Goal: Information Seeking & Learning: Learn about a topic

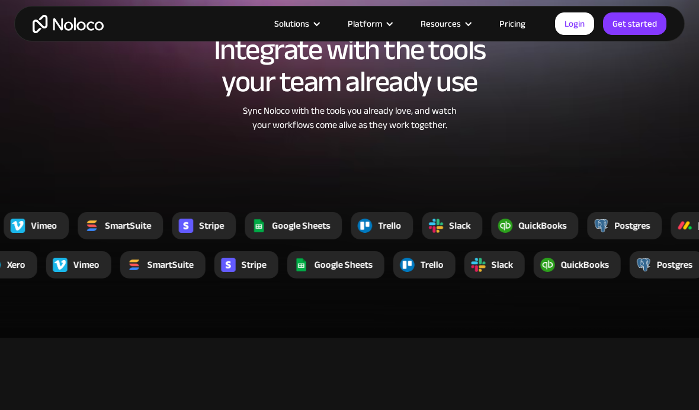
scroll to position [2033, 0]
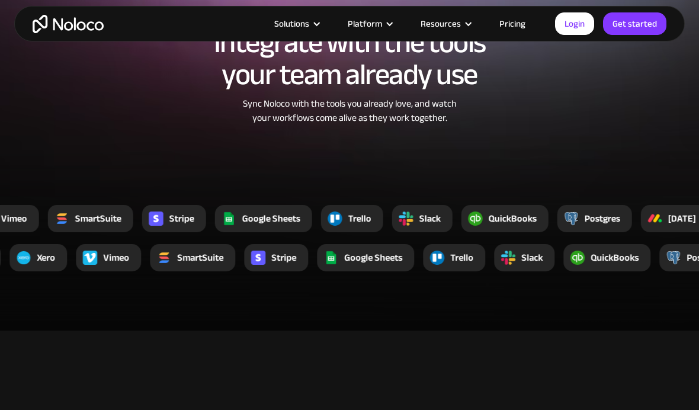
click at [305, 18] on div "Solutions" at bounding box center [291, 23] width 35 height 15
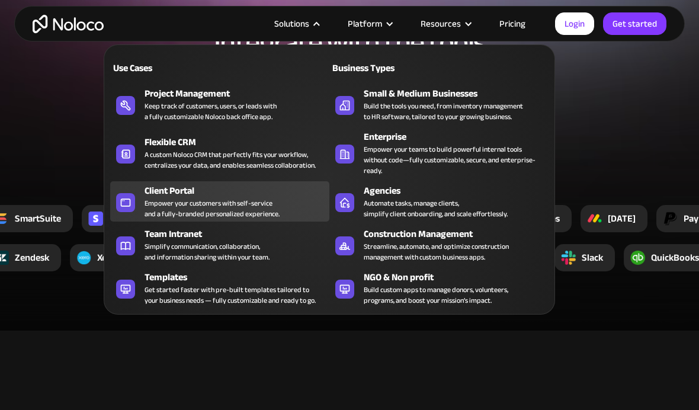
click at [155, 194] on div "Client Portal" at bounding box center [240, 191] width 190 height 14
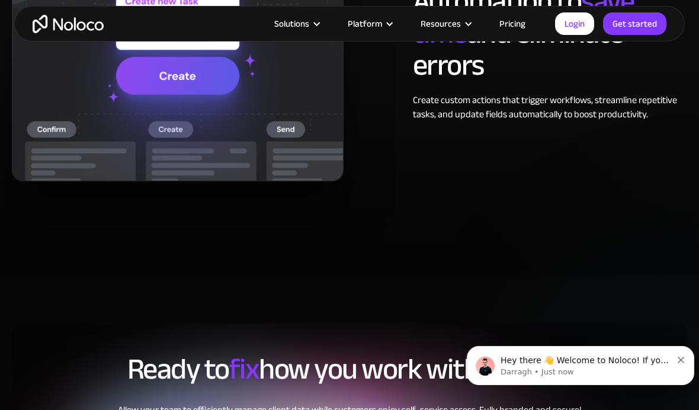
scroll to position [2281, 0]
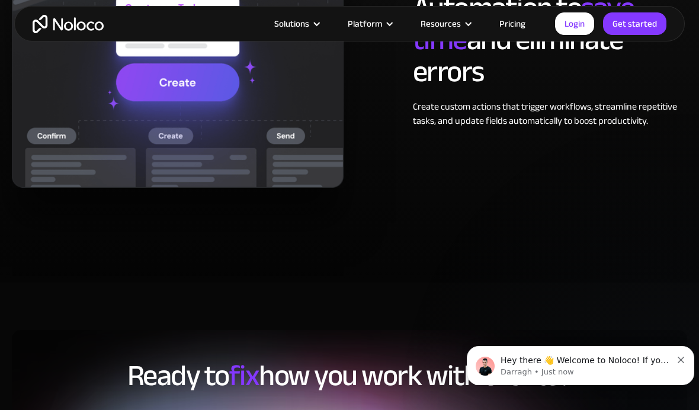
click at [512, 16] on link "Pricing" at bounding box center [513, 23] width 56 height 15
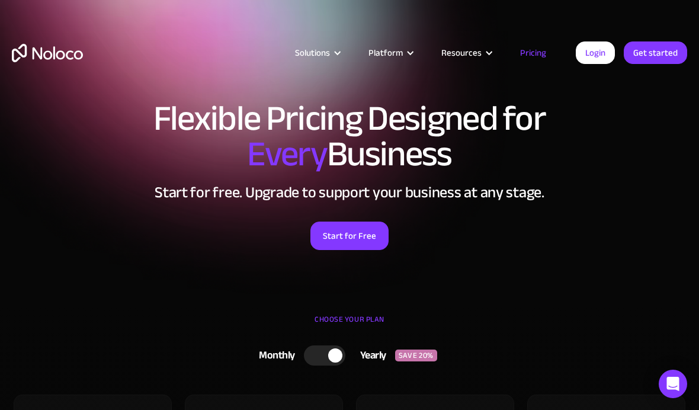
click at [541, 50] on link "Pricing" at bounding box center [533, 52] width 56 height 15
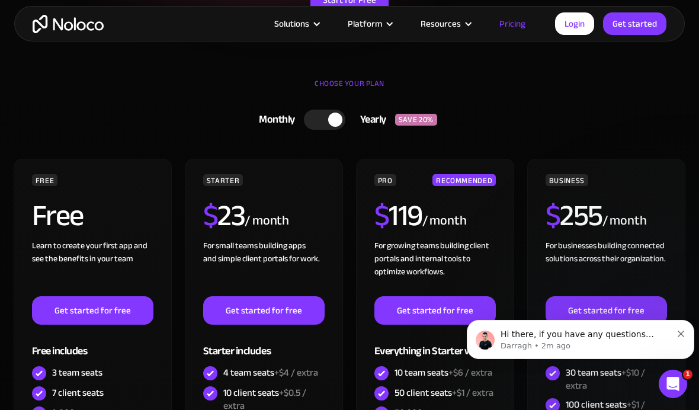
scroll to position [295, 0]
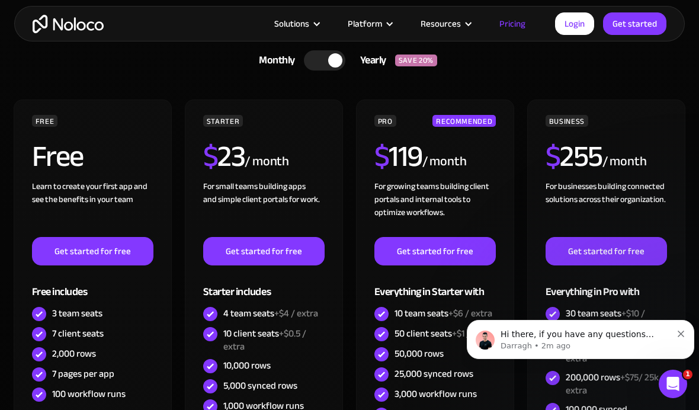
click at [323, 57] on div at bounding box center [324, 60] width 41 height 20
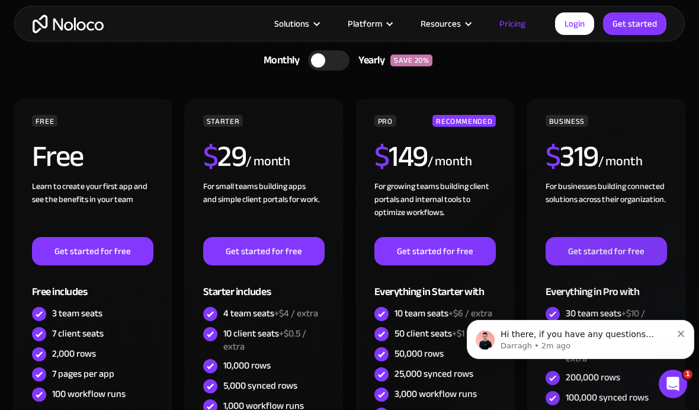
click at [342, 61] on div at bounding box center [328, 60] width 41 height 20
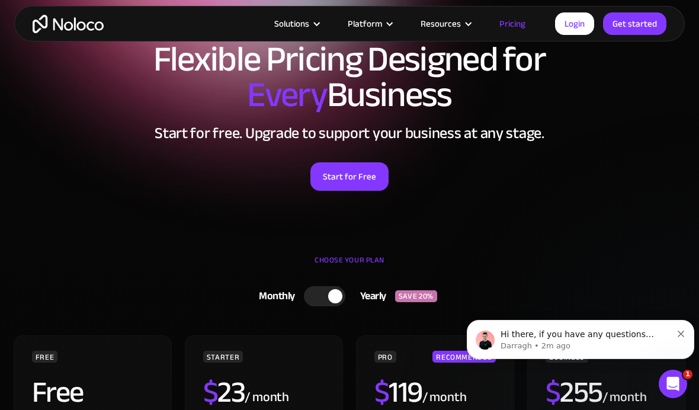
scroll to position [59, 0]
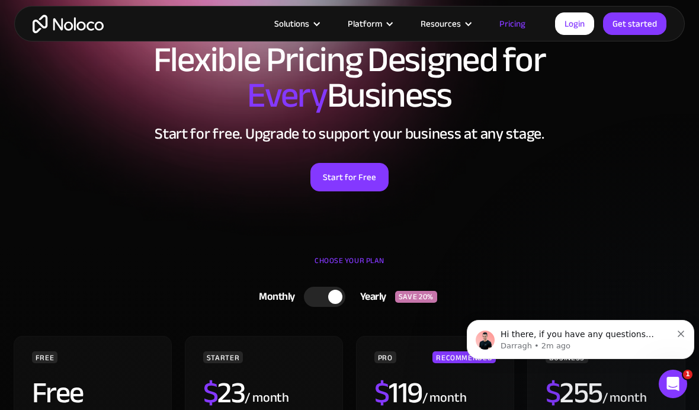
click at [317, 21] on div at bounding box center [316, 24] width 9 height 9
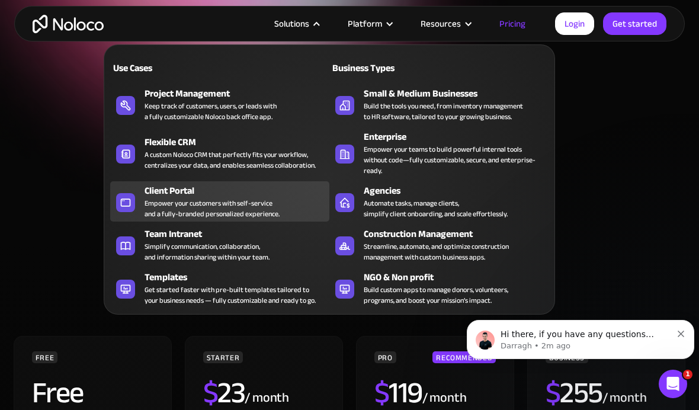
click at [264, 199] on div "Empower your customers with self-service and a fully-branded personalized exper…" at bounding box center [212, 208] width 135 height 21
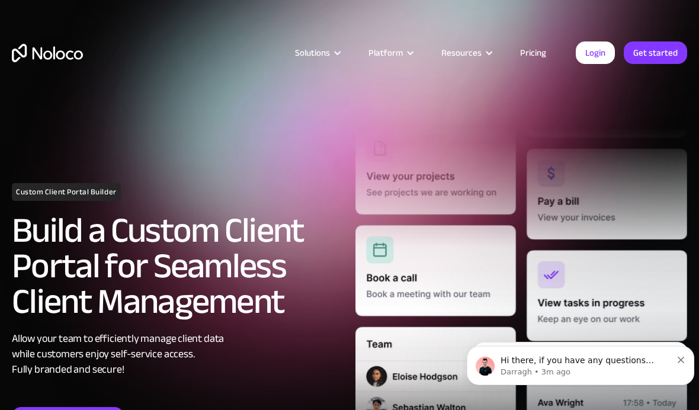
click at [530, 57] on link "Pricing" at bounding box center [533, 52] width 56 height 15
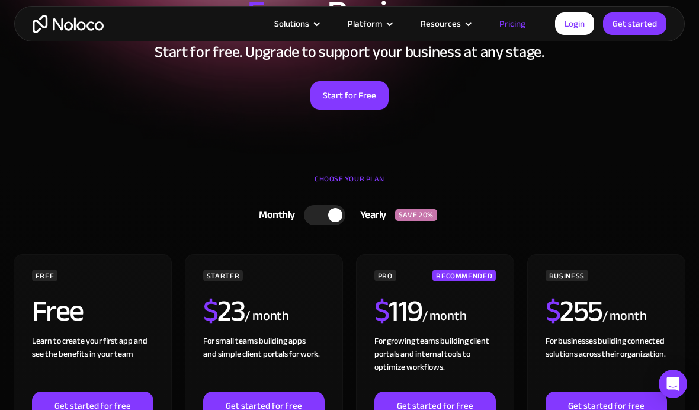
scroll to position [150, 0]
